Goal: Task Accomplishment & Management: Manage account settings

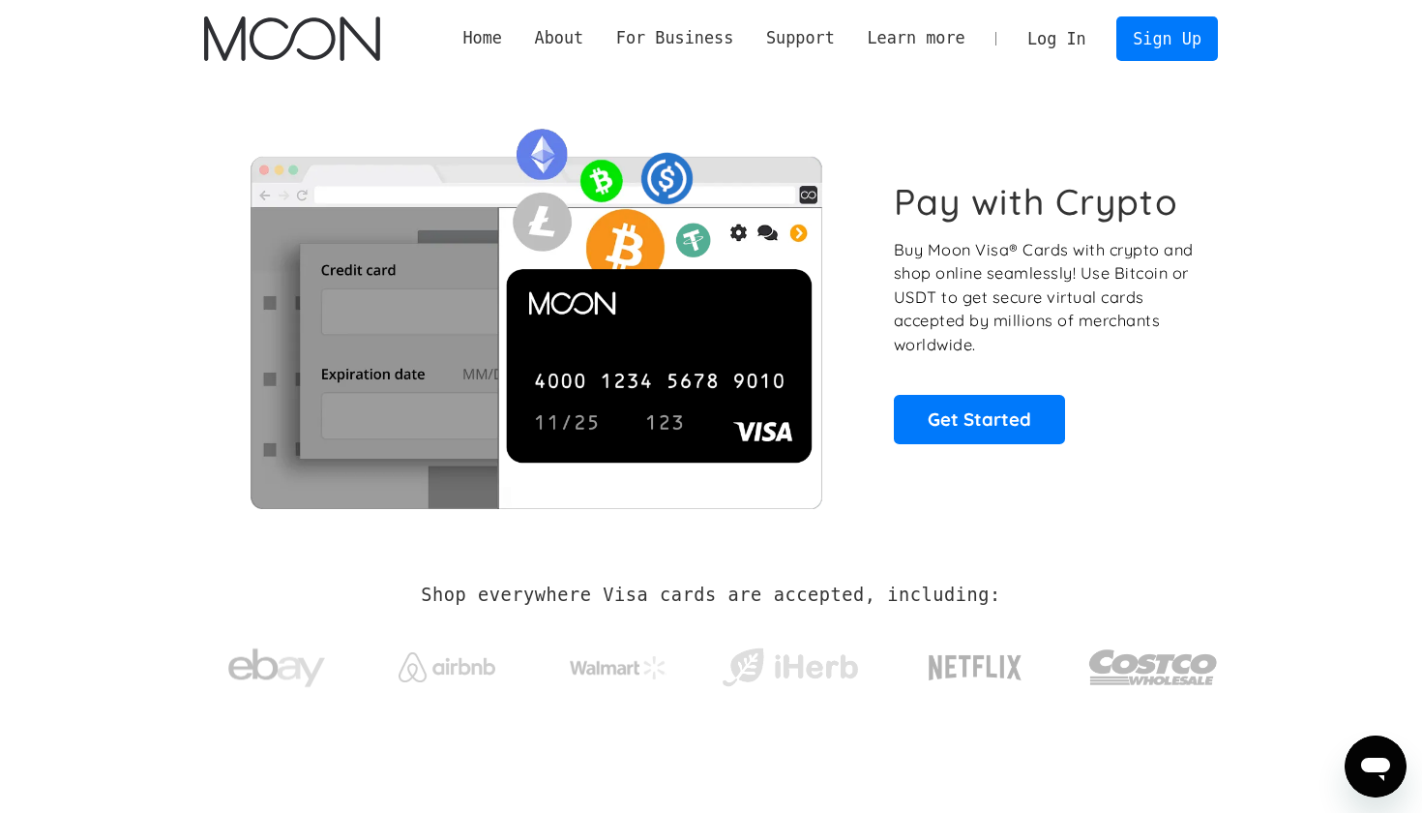
click at [1064, 49] on link "Log In" at bounding box center [1056, 38] width 91 height 43
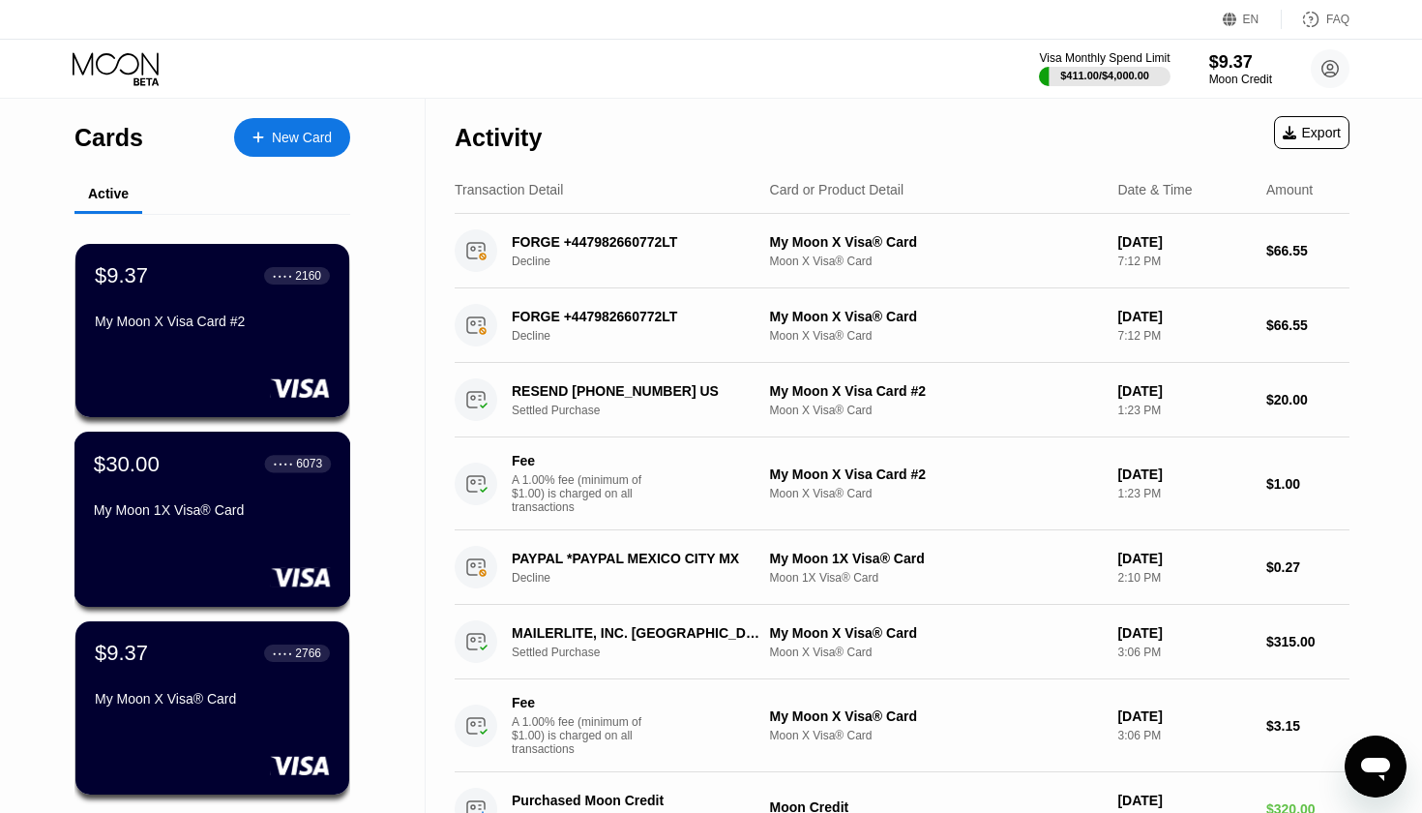
click at [232, 466] on div "$30.00 ● ● ● ● 6073" at bounding box center [212, 463] width 237 height 25
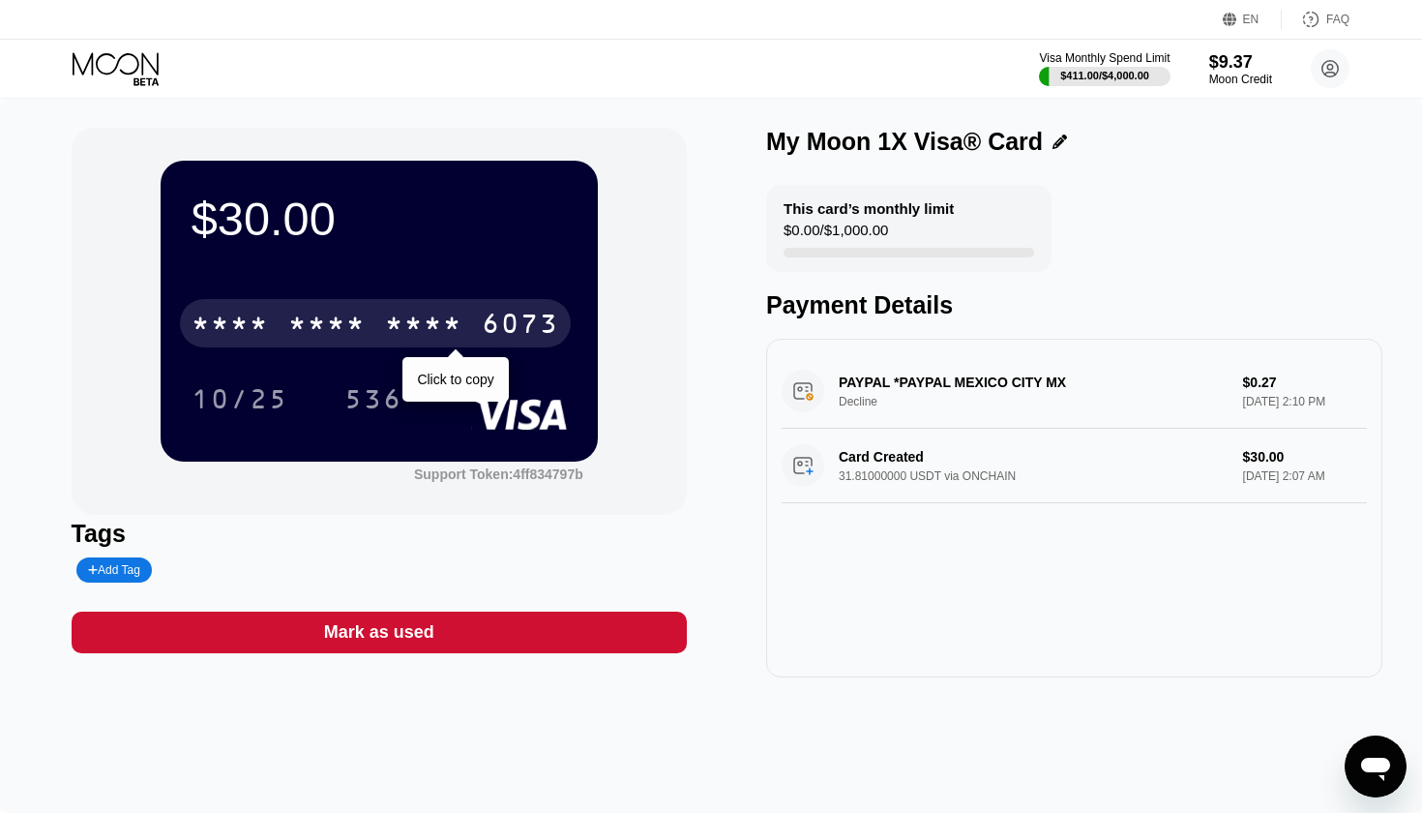
click at [433, 335] on div "* * * *" at bounding box center [423, 326] width 77 height 31
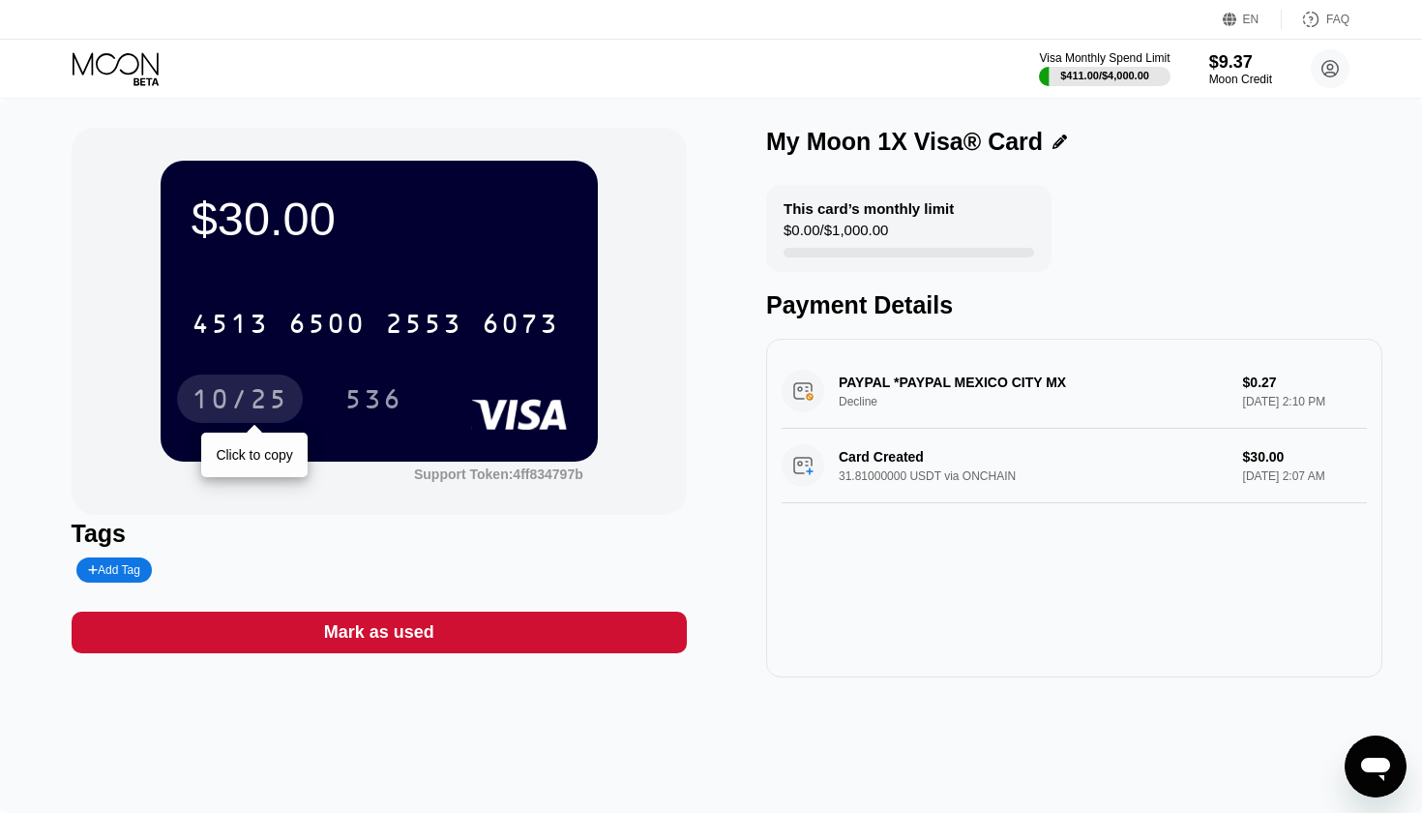
click at [245, 406] on div "10/25" at bounding box center [240, 401] width 97 height 31
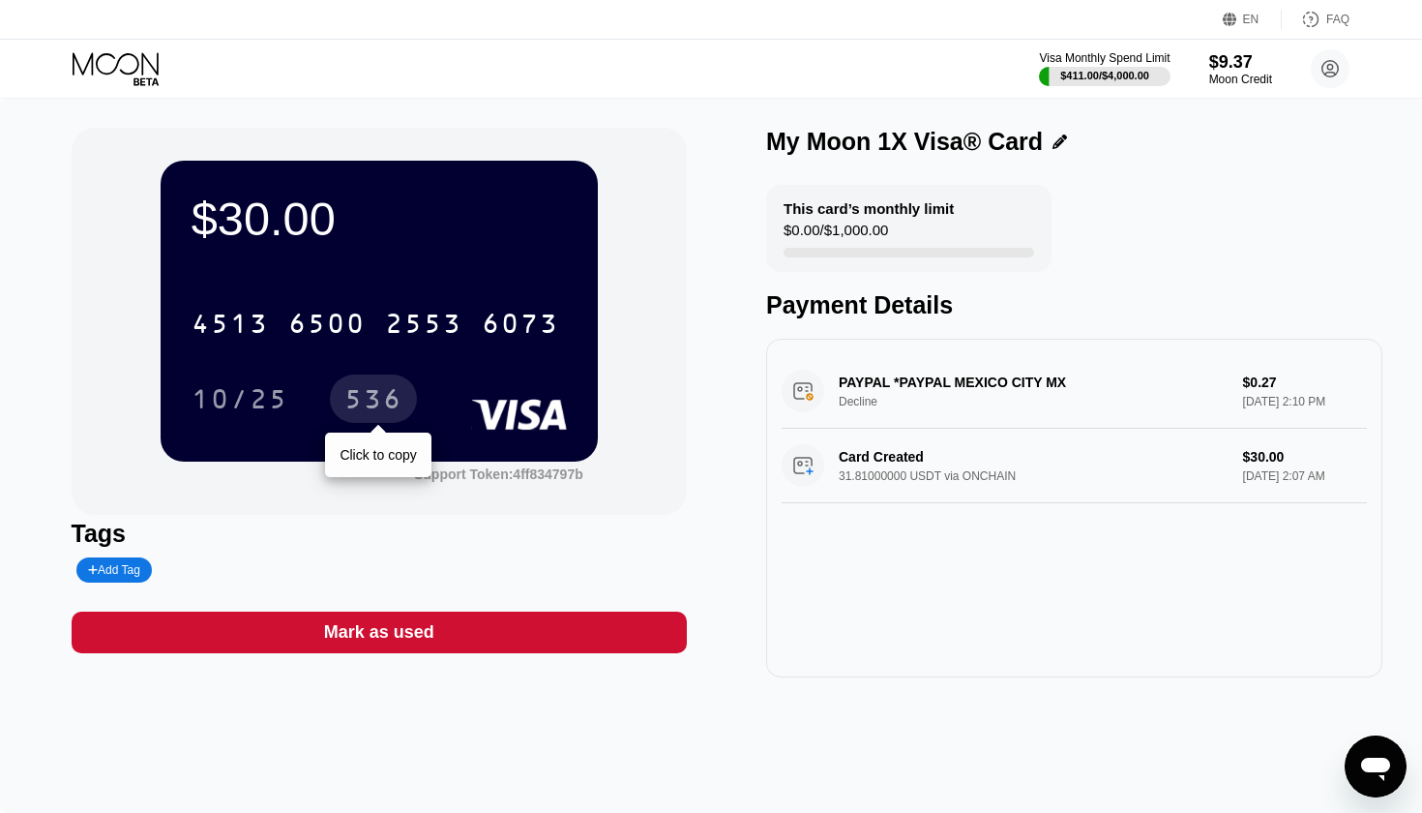
click at [351, 401] on div "536" at bounding box center [373, 401] width 58 height 31
